Goal: Task Accomplishment & Management: Use online tool/utility

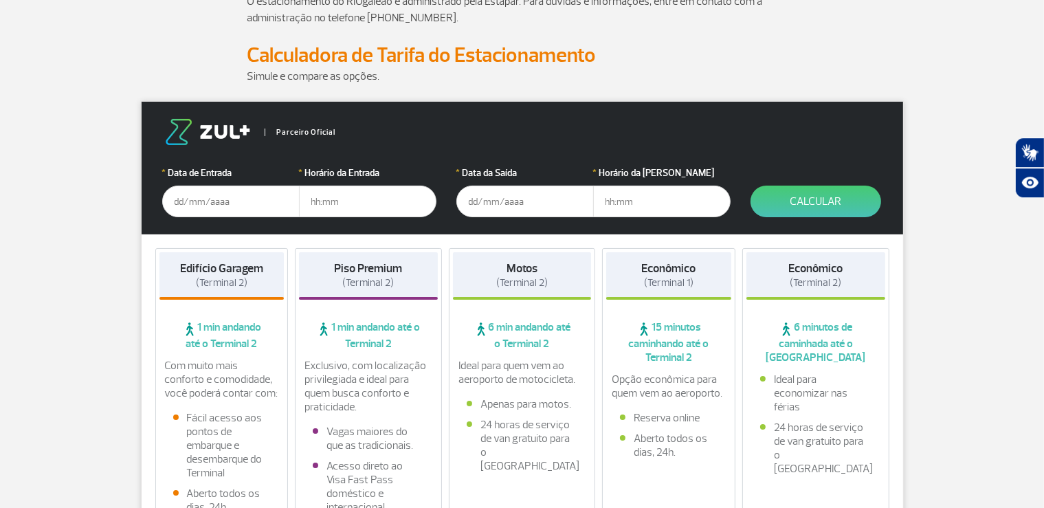
scroll to position [145, 0]
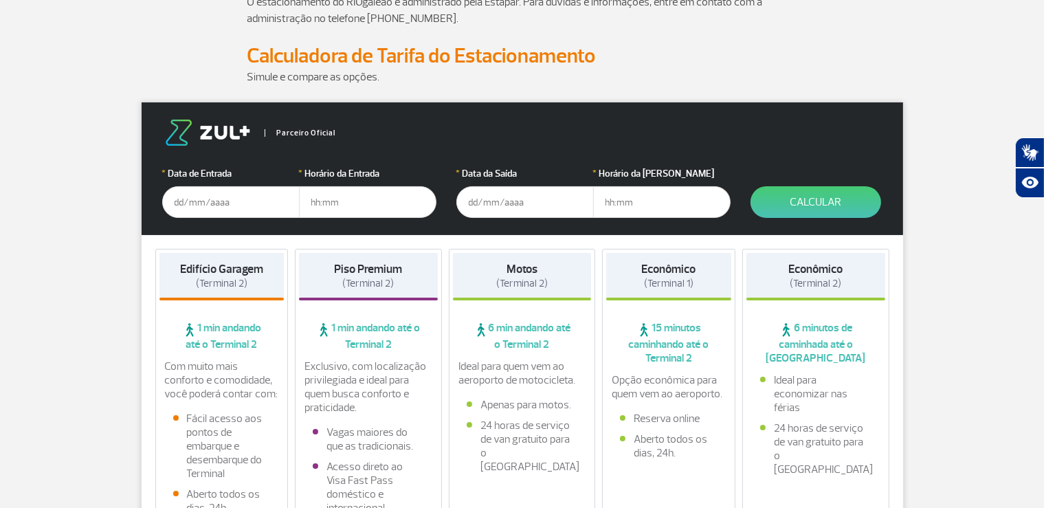
click at [235, 194] on input "text" at bounding box center [230, 202] width 137 height 32
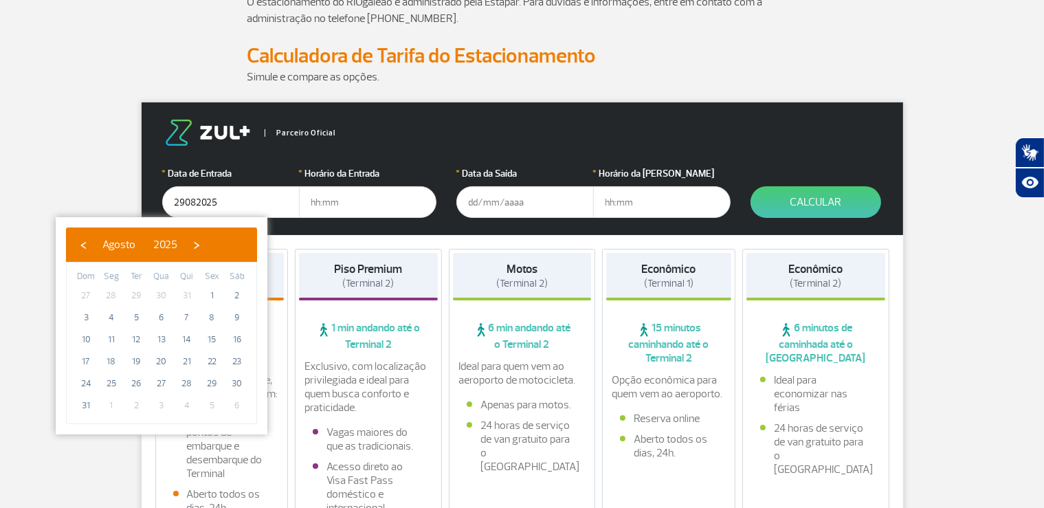
type input "[DATE]"
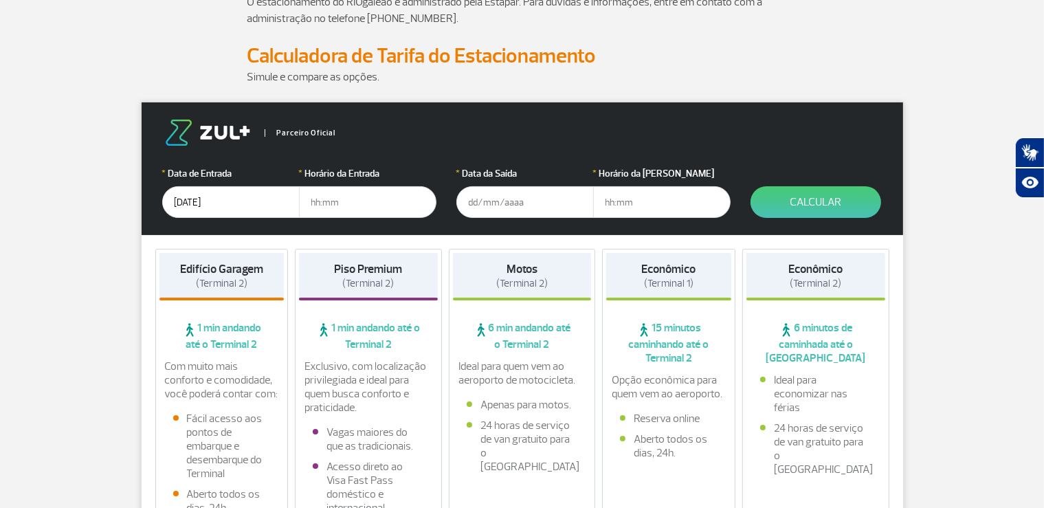
drag, startPoint x: 331, startPoint y: 199, endPoint x: 343, endPoint y: 203, distance: 12.2
click at [332, 199] on input "text" at bounding box center [367, 202] width 137 height 32
type input "20:00"
click at [523, 212] on input "text" at bounding box center [524, 202] width 137 height 32
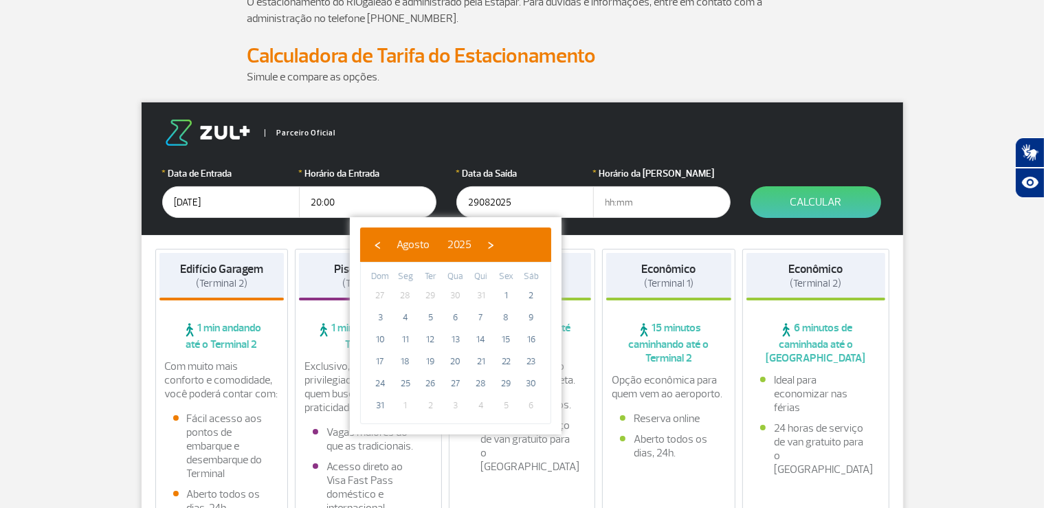
type input "[DATE]"
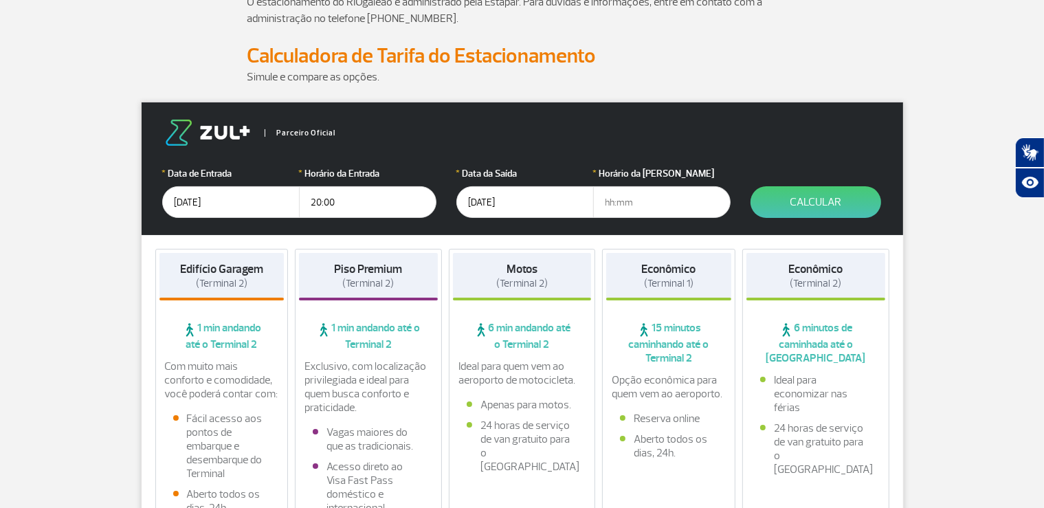
click at [667, 208] on input "text" at bounding box center [661, 202] width 137 height 32
type input "22:00"
click at [815, 195] on button "Calcular" at bounding box center [816, 202] width 131 height 32
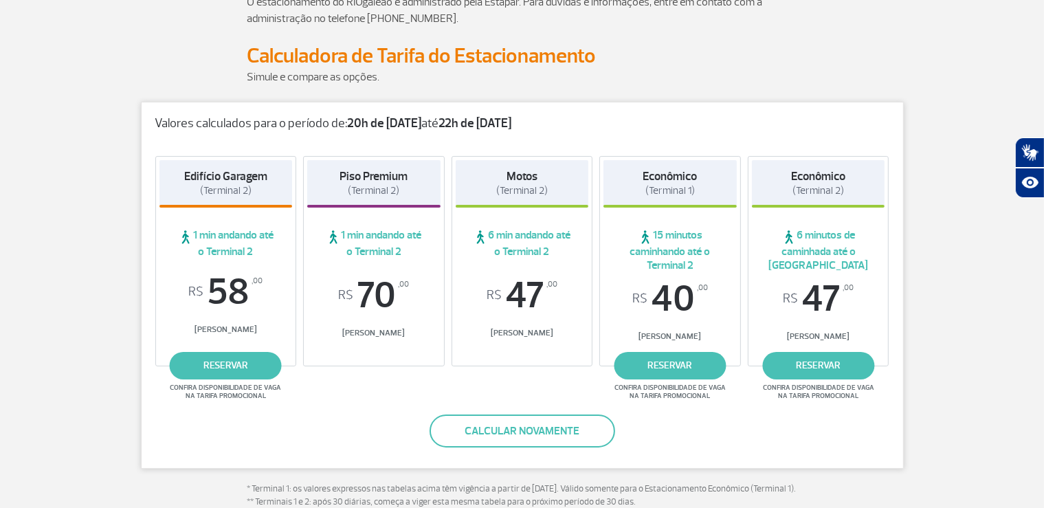
click at [643, 42] on p at bounding box center [522, 35] width 550 height 16
